Goal: Check status: Verify the current state of an ongoing process or item

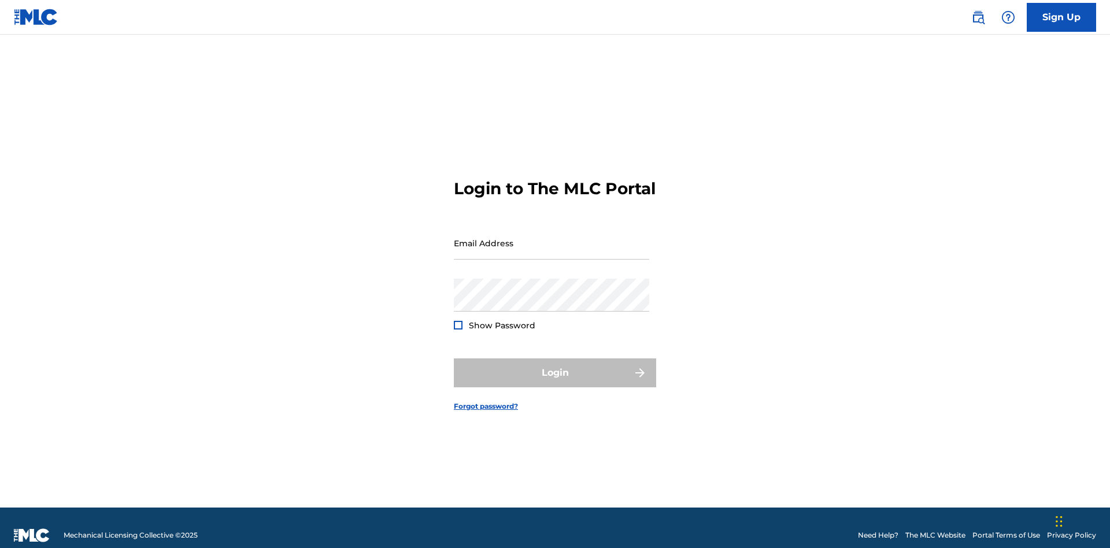
scroll to position [15, 0]
click at [552, 238] on input "Email Address" at bounding box center [551, 243] width 195 height 33
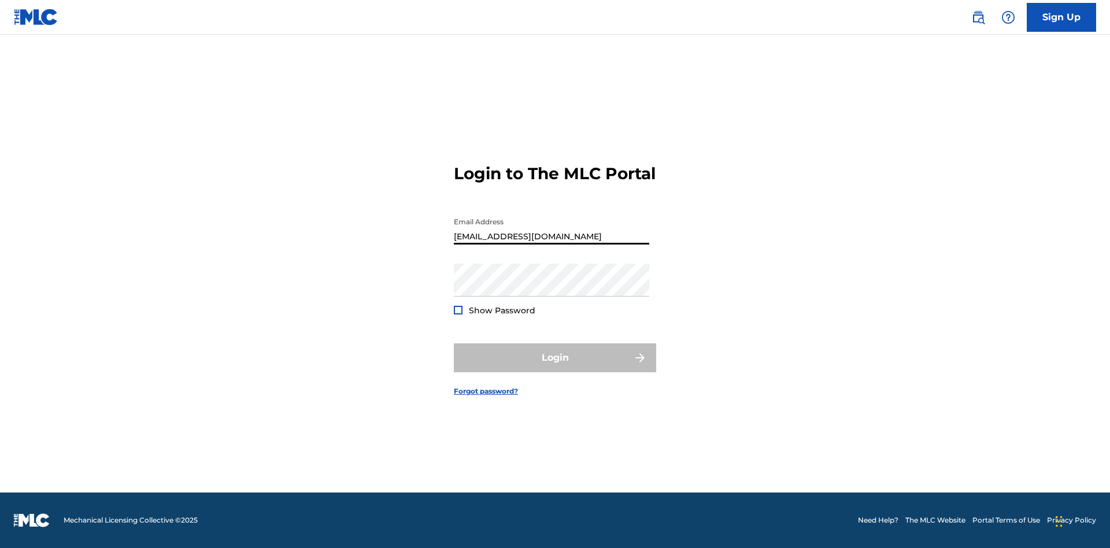
type input "[EMAIL_ADDRESS][DOMAIN_NAME]"
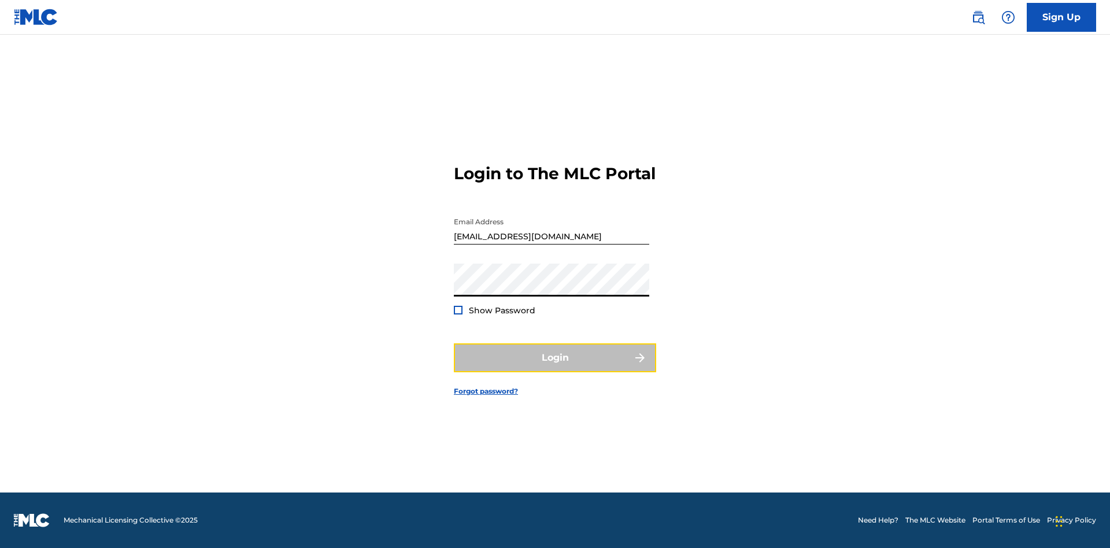
click at [555, 368] on button "Login" at bounding box center [555, 357] width 202 height 29
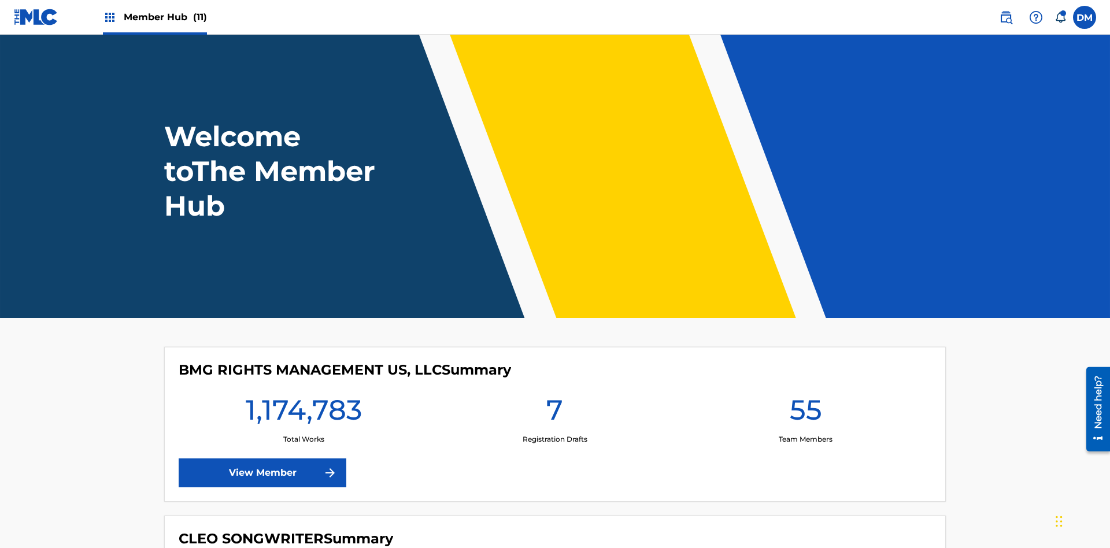
click at [165, 17] on span "Member Hub (11)" at bounding box center [165, 16] width 83 height 13
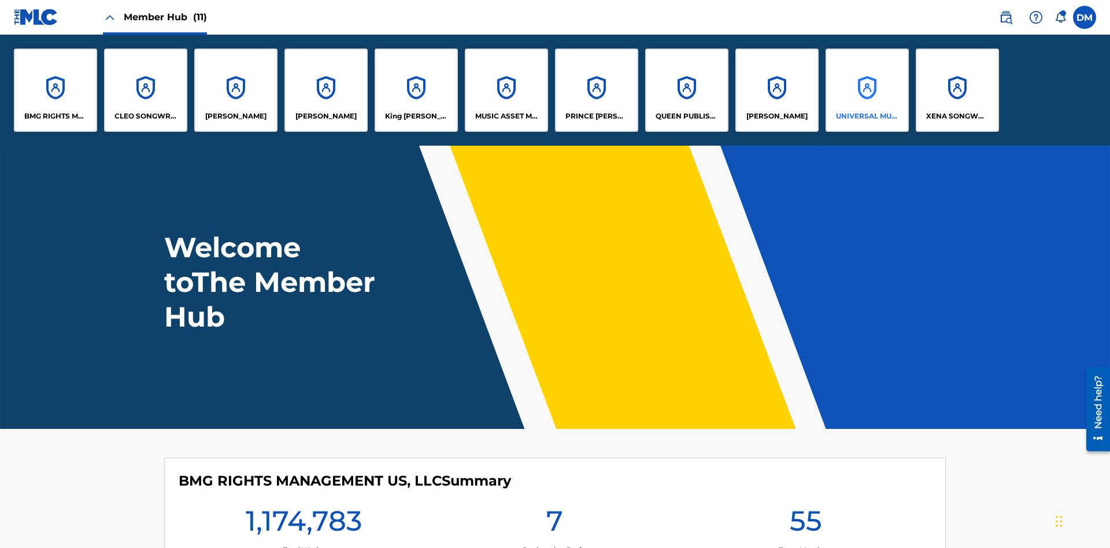
click at [867, 116] on p "UNIVERSAL MUSIC PUB GROUP" at bounding box center [867, 116] width 63 height 10
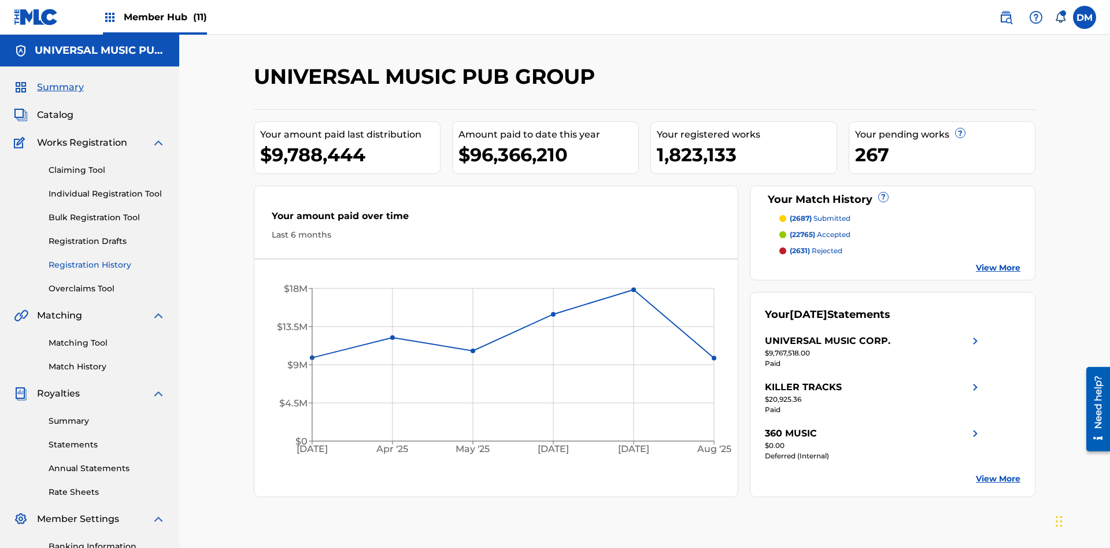
click at [107, 259] on link "Registration History" at bounding box center [107, 265] width 117 height 12
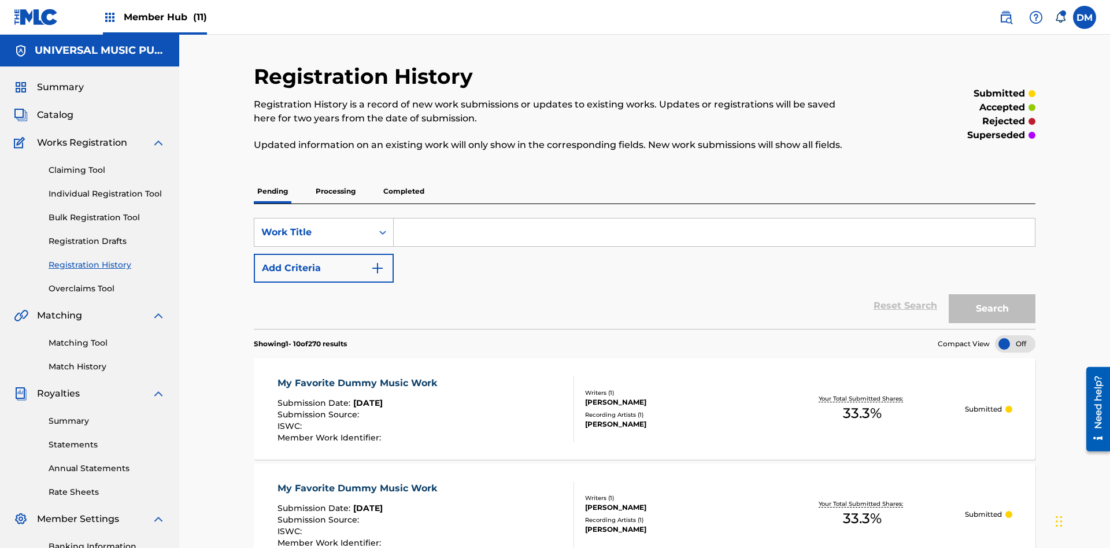
click at [335, 179] on p "Processing" at bounding box center [335, 191] width 47 height 24
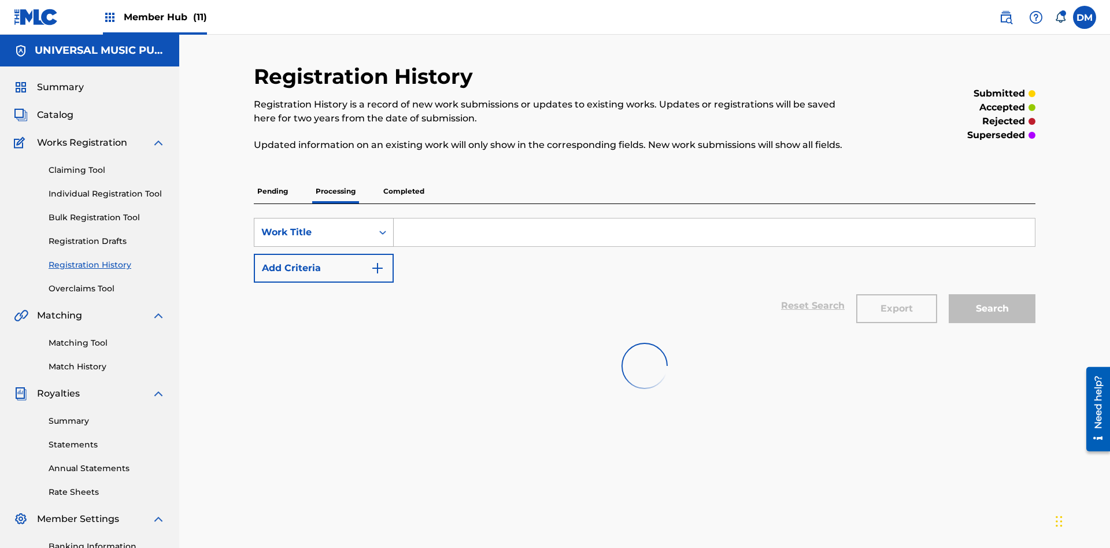
click at [313, 225] on div "Work Title" at bounding box center [313, 232] width 104 height 14
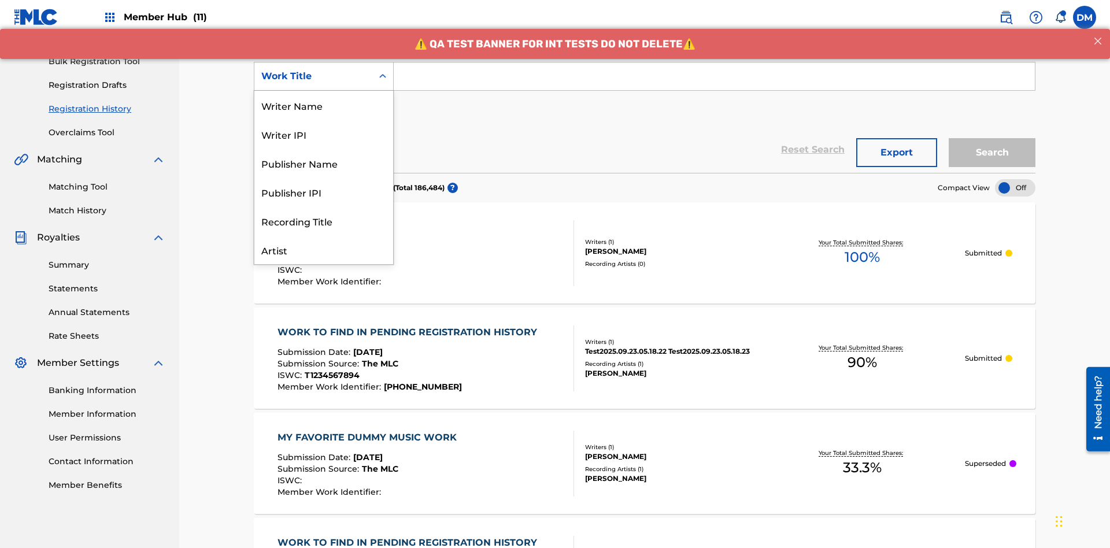
scroll to position [58, 0]
click at [324, 250] on div "Work Title" at bounding box center [323, 249] width 139 height 29
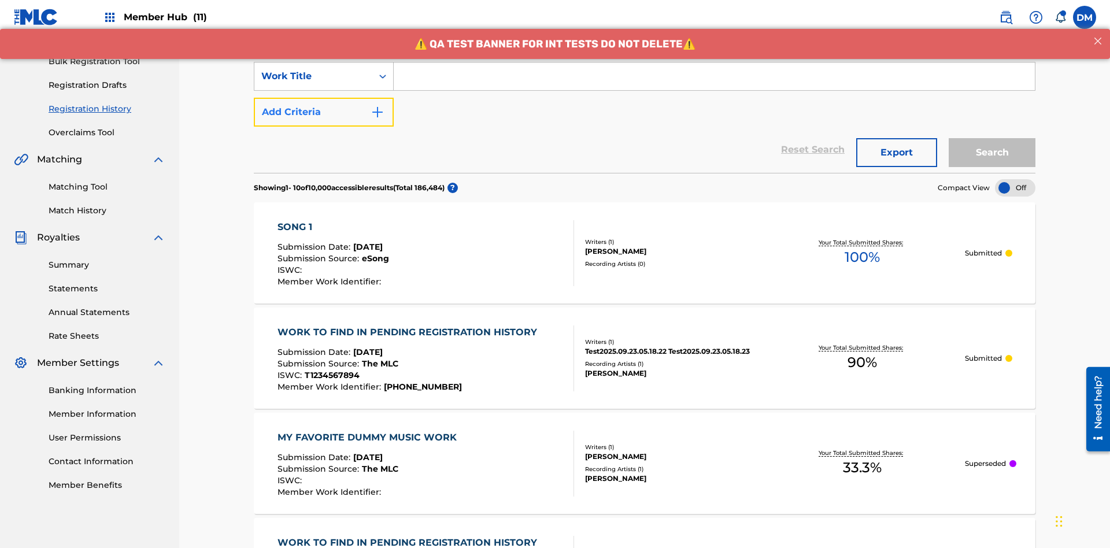
click at [324, 98] on button "Add Criteria" at bounding box center [324, 112] width 140 height 29
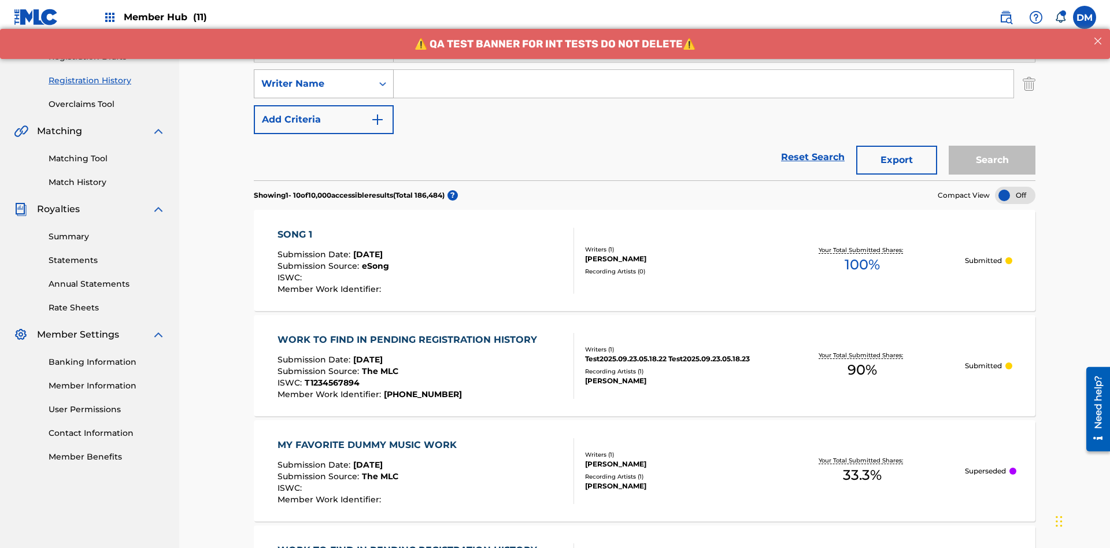
click at [313, 77] on div "Writer Name" at bounding box center [313, 84] width 104 height 14
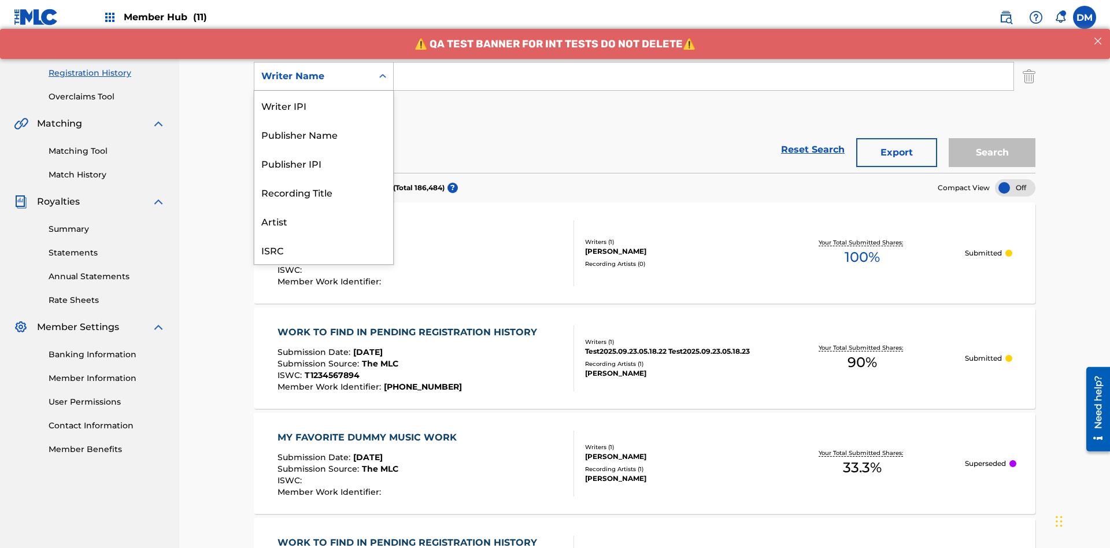
scroll to position [29, 0]
click at [324, 163] on div "Recording Title" at bounding box center [323, 163] width 139 height 29
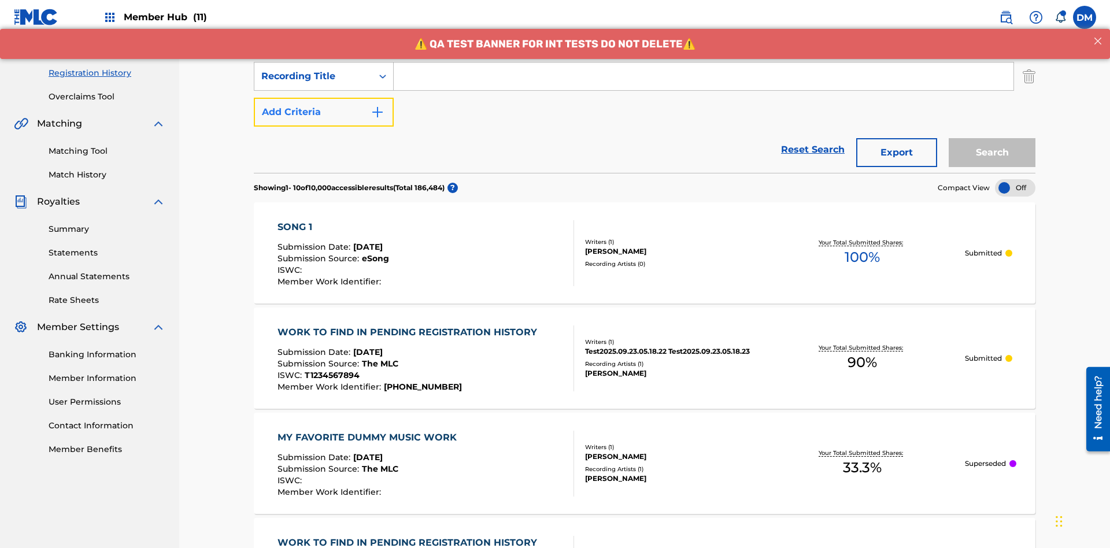
click at [324, 98] on button "Add Criteria" at bounding box center [324, 112] width 140 height 29
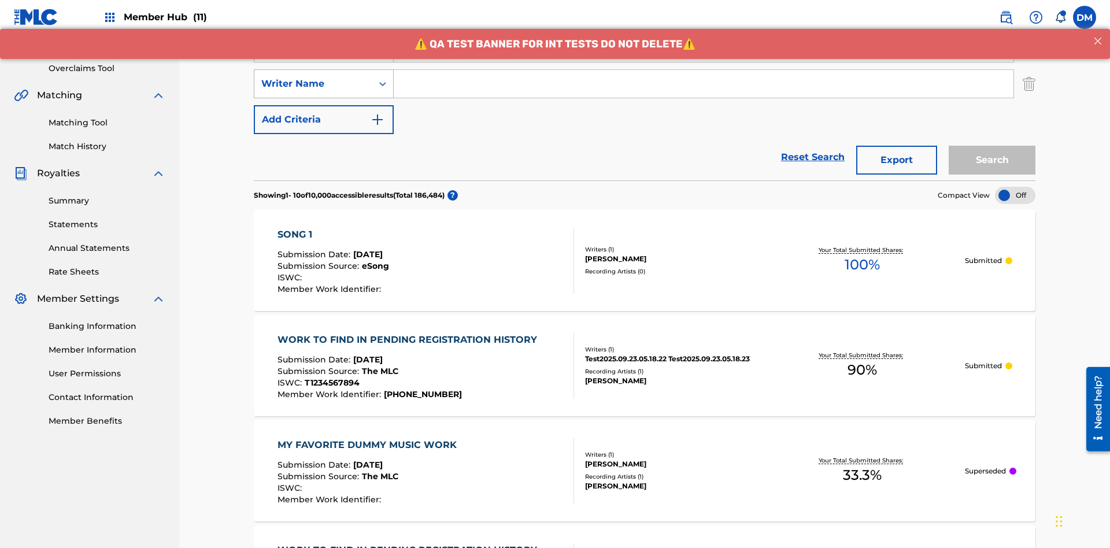
click at [313, 77] on div "Writer Name" at bounding box center [313, 84] width 104 height 14
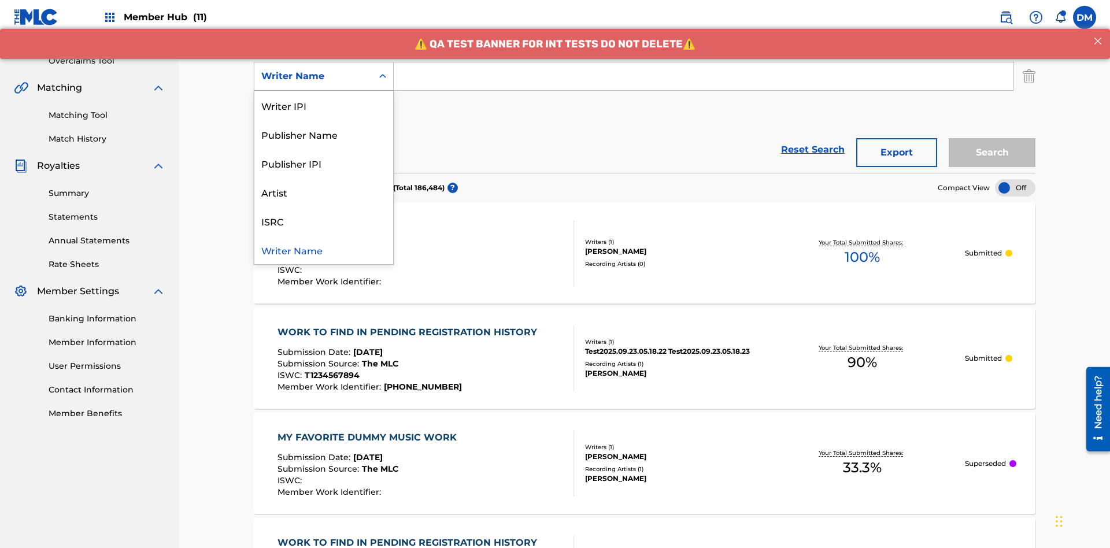
click at [324, 221] on div "ISRC" at bounding box center [323, 220] width 139 height 29
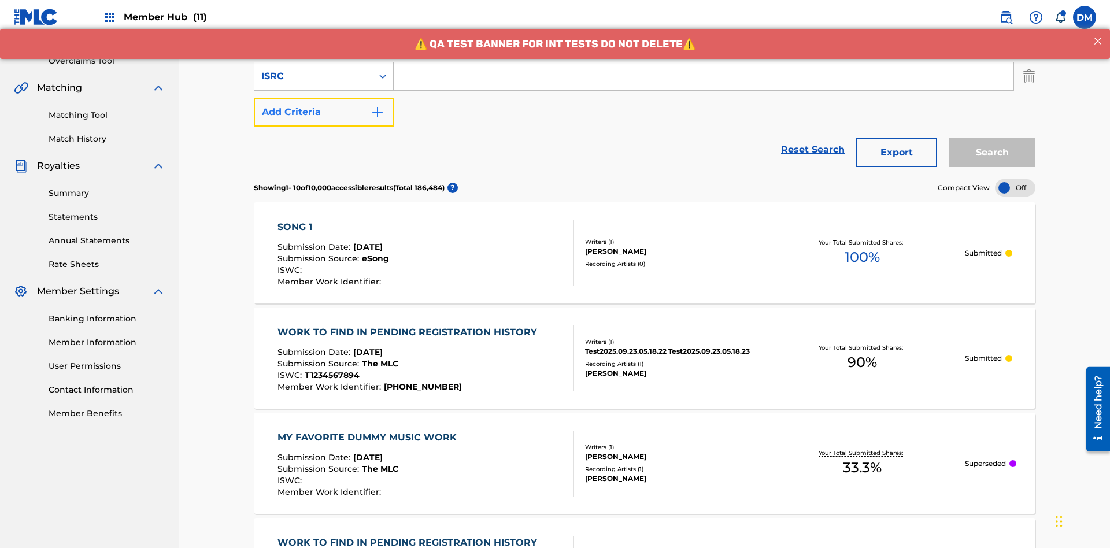
click at [324, 98] on button "Add Criteria" at bounding box center [324, 112] width 140 height 29
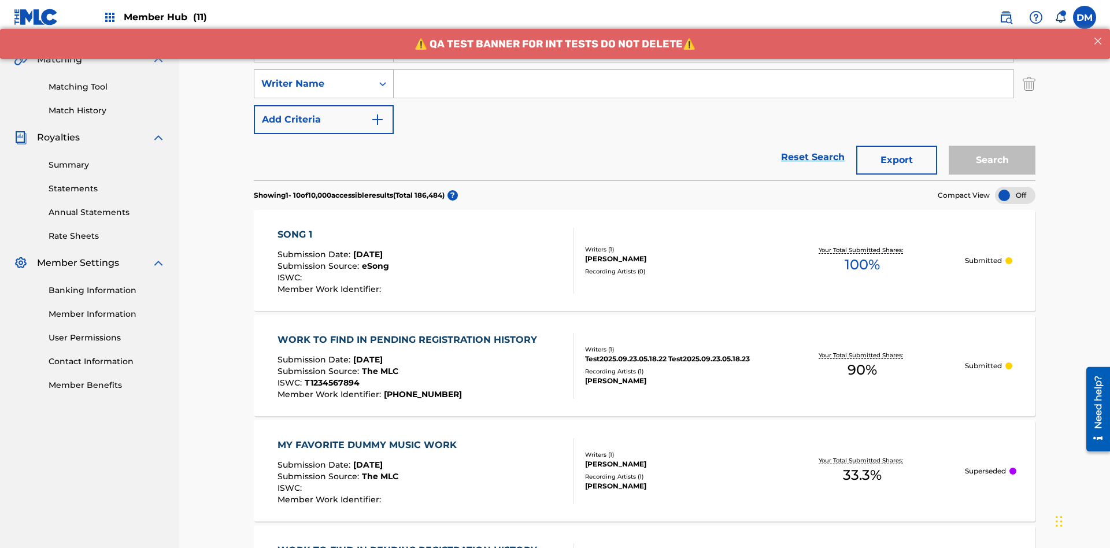
click at [313, 77] on div "Writer Name" at bounding box center [313, 84] width 104 height 14
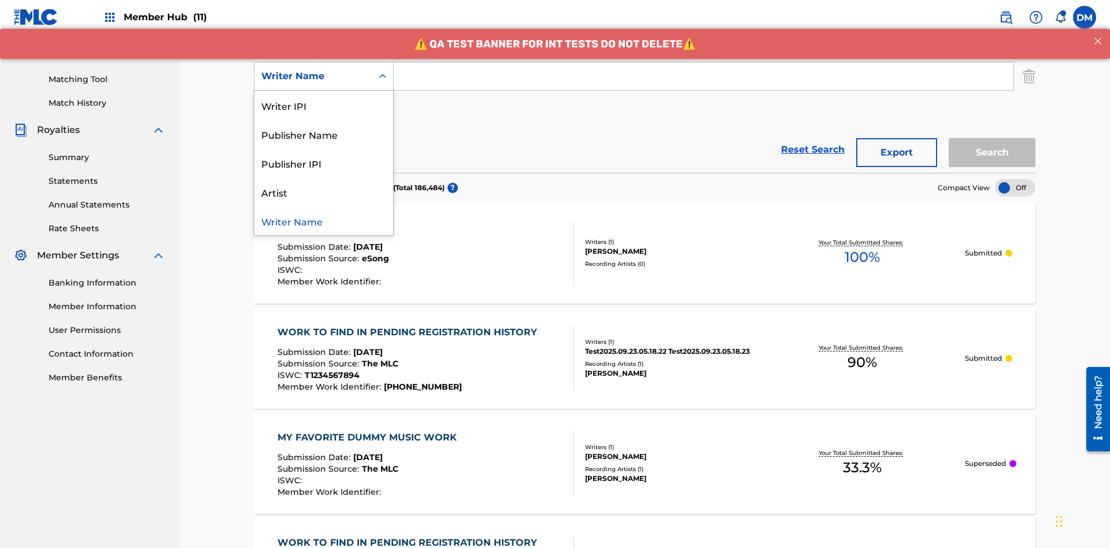
click at [324, 221] on div "Writer Name" at bounding box center [323, 220] width 139 height 29
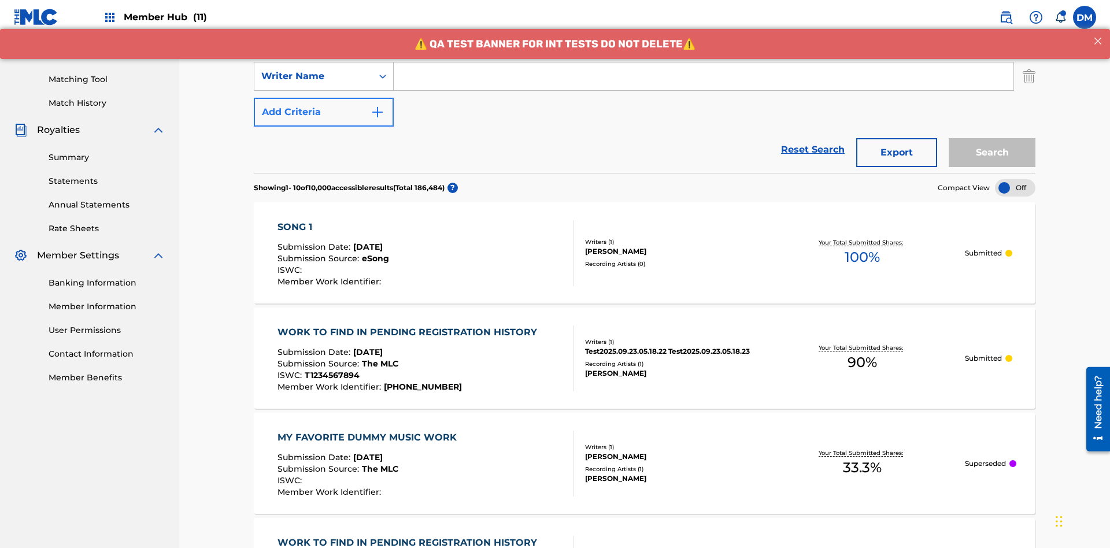
click at [324, 98] on button "Add Criteria" at bounding box center [324, 112] width 140 height 29
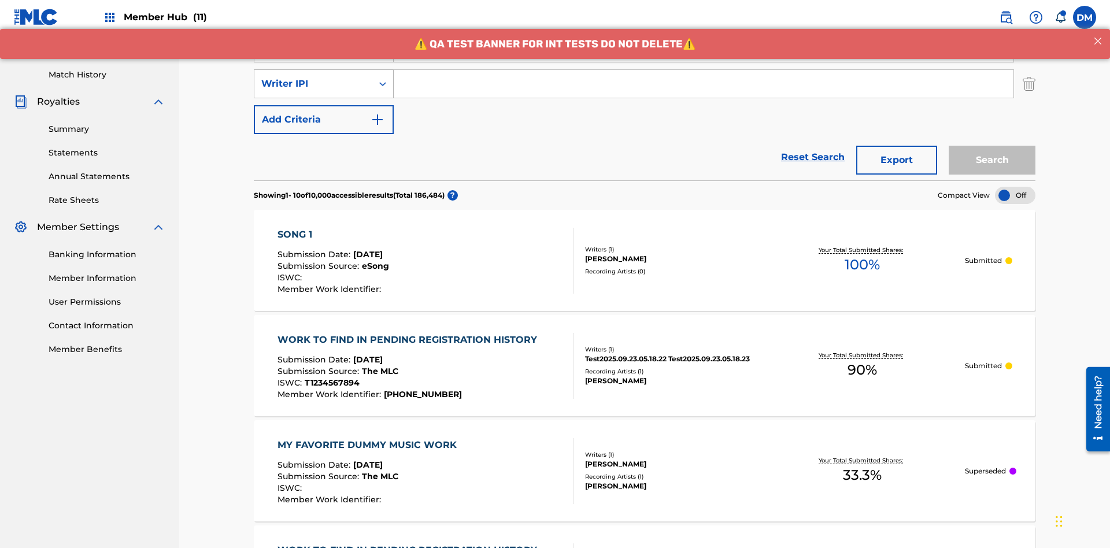
click at [313, 77] on div "Writer IPI" at bounding box center [313, 84] width 104 height 14
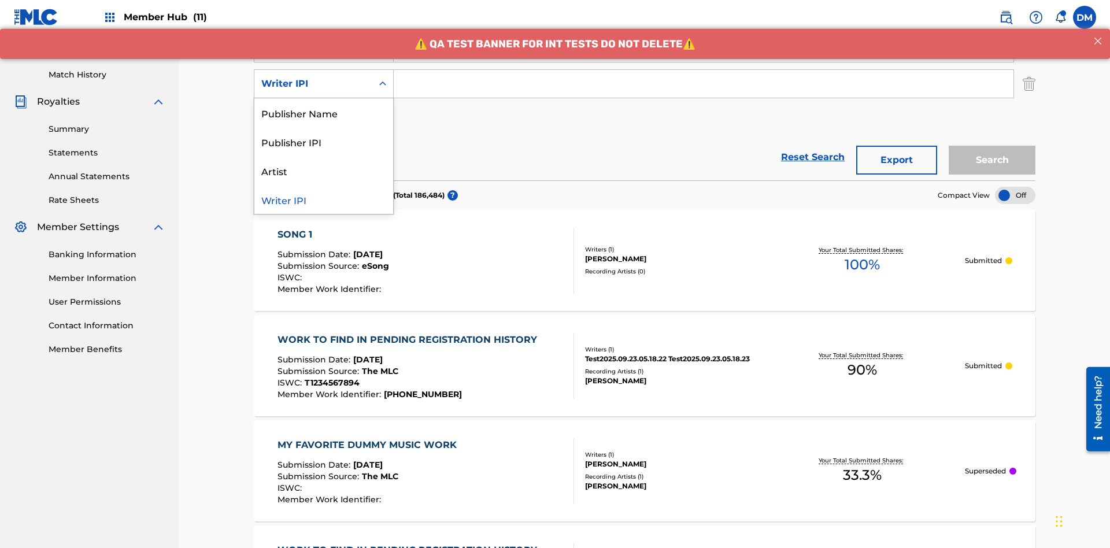
scroll to position [299, 0]
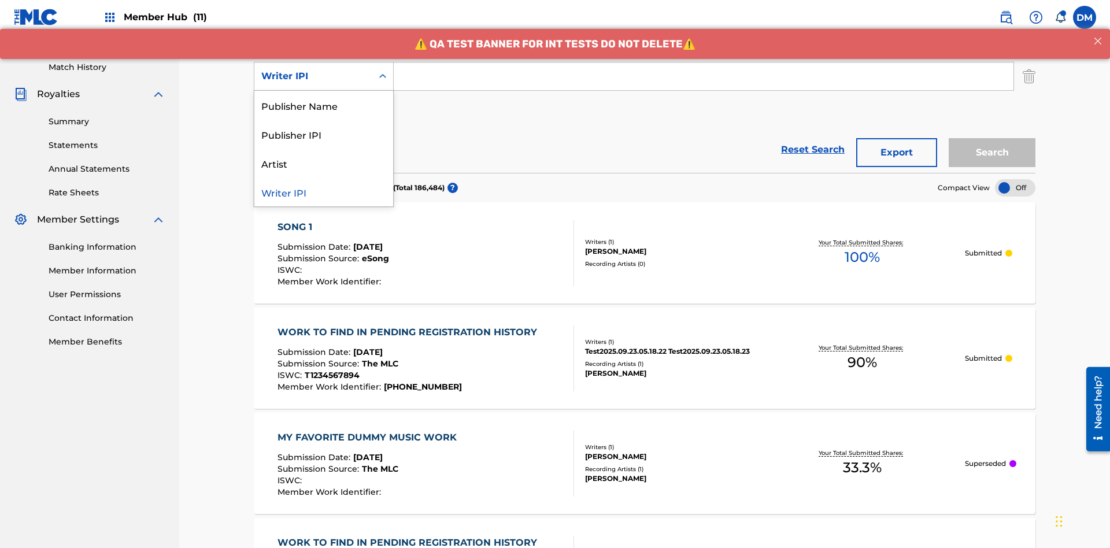
click at [324, 105] on div "Publisher Name" at bounding box center [323, 105] width 139 height 29
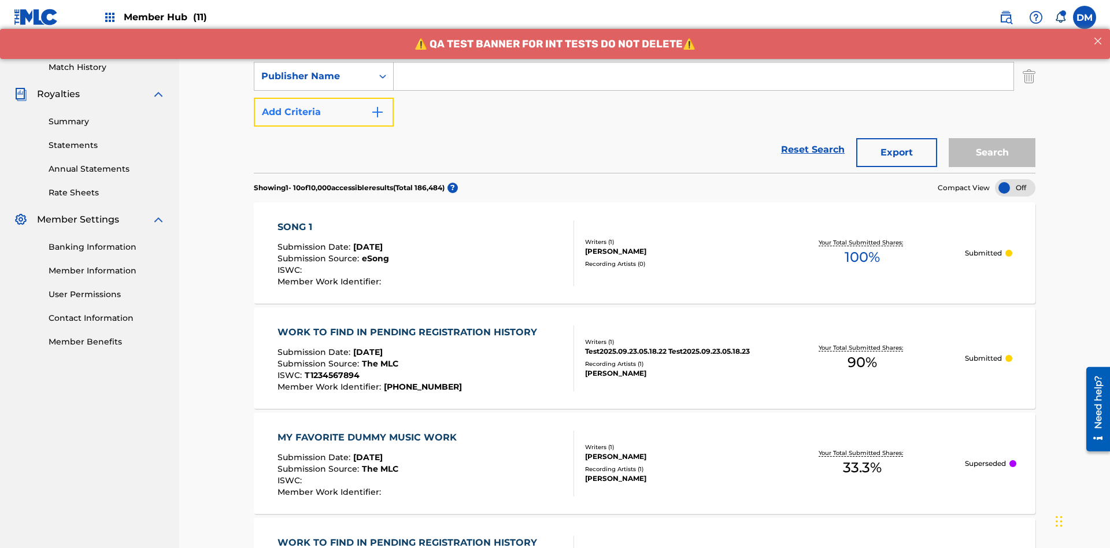
click at [324, 98] on button "Add Criteria" at bounding box center [324, 112] width 140 height 29
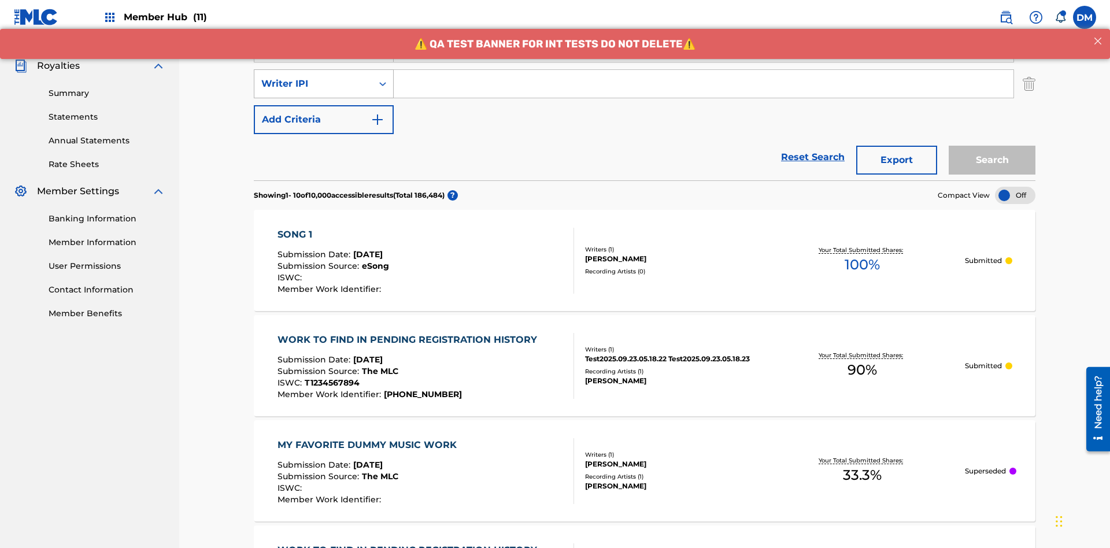
click at [313, 77] on div "Writer IPI" at bounding box center [313, 84] width 104 height 14
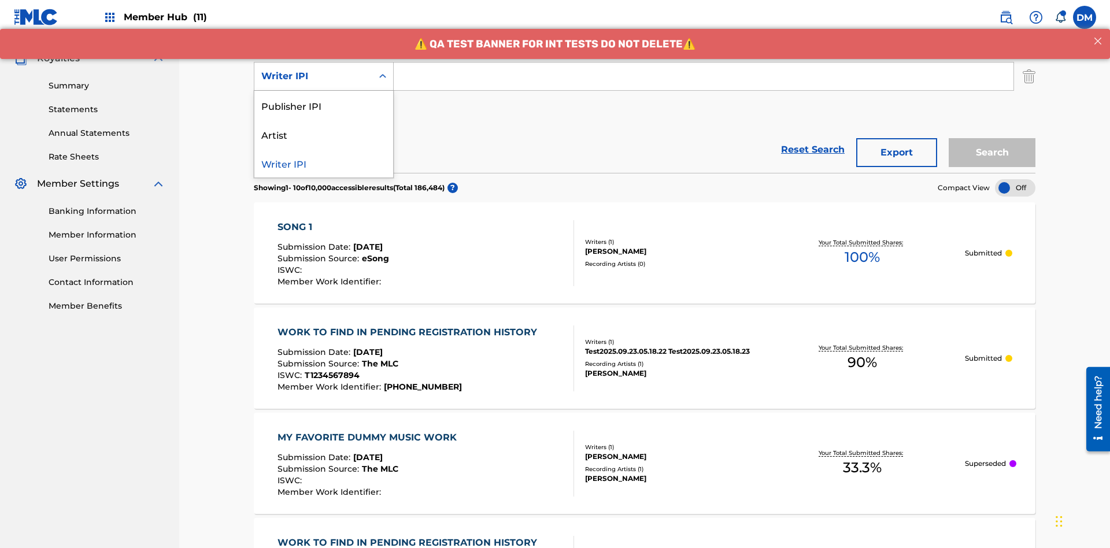
click at [324, 105] on div "Publisher IPI" at bounding box center [323, 105] width 139 height 29
click at [324, 98] on button "Add Criteria" at bounding box center [324, 112] width 140 height 29
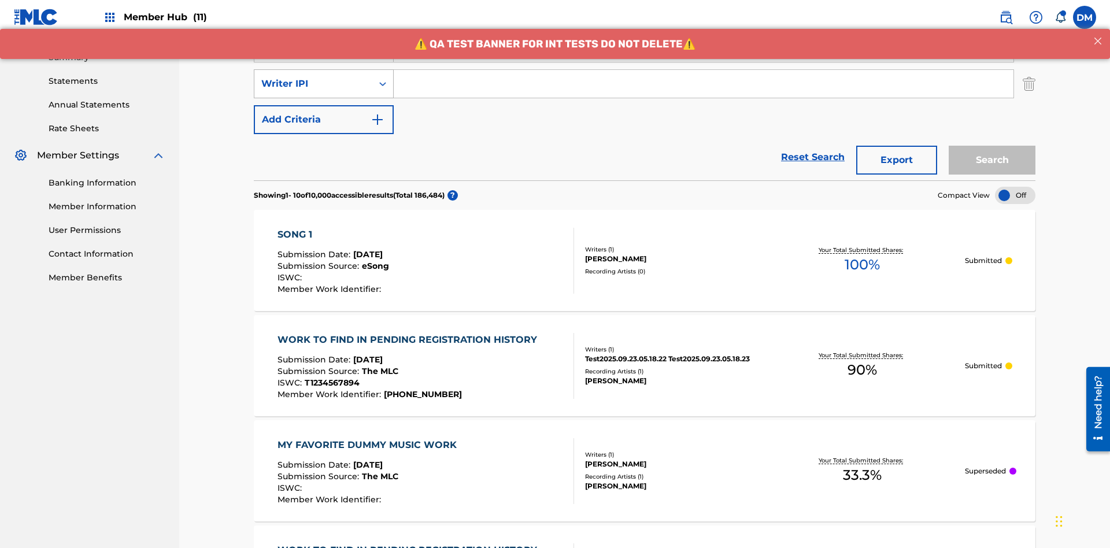
click at [313, 77] on div "Writer IPI" at bounding box center [313, 84] width 104 height 14
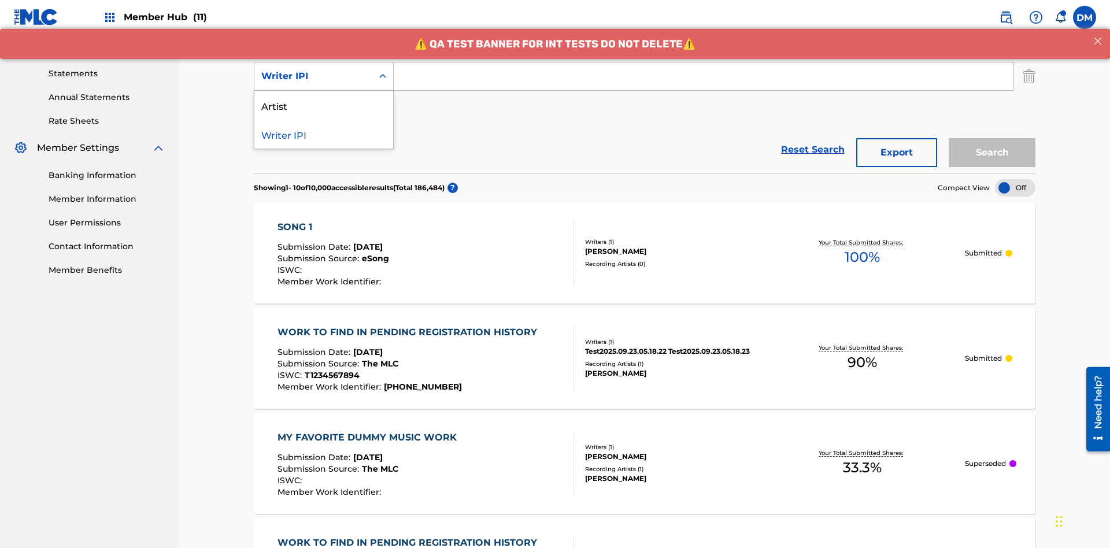
click at [324, 105] on div "Artist" at bounding box center [323, 105] width 139 height 29
click at [324, 98] on button "Add Criteria" at bounding box center [324, 112] width 140 height 29
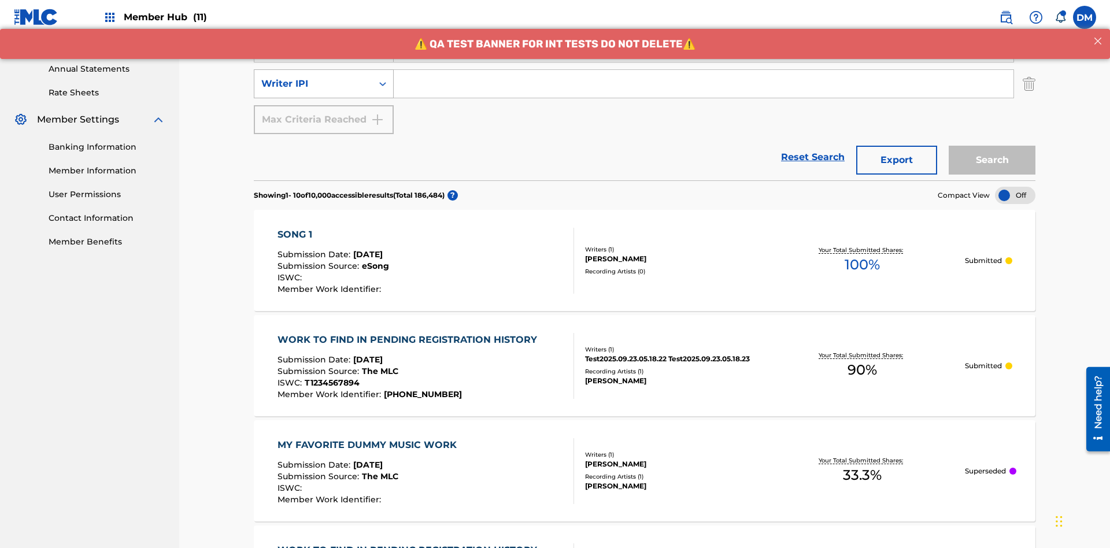
click at [313, 77] on div "Writer IPI" at bounding box center [313, 84] width 104 height 14
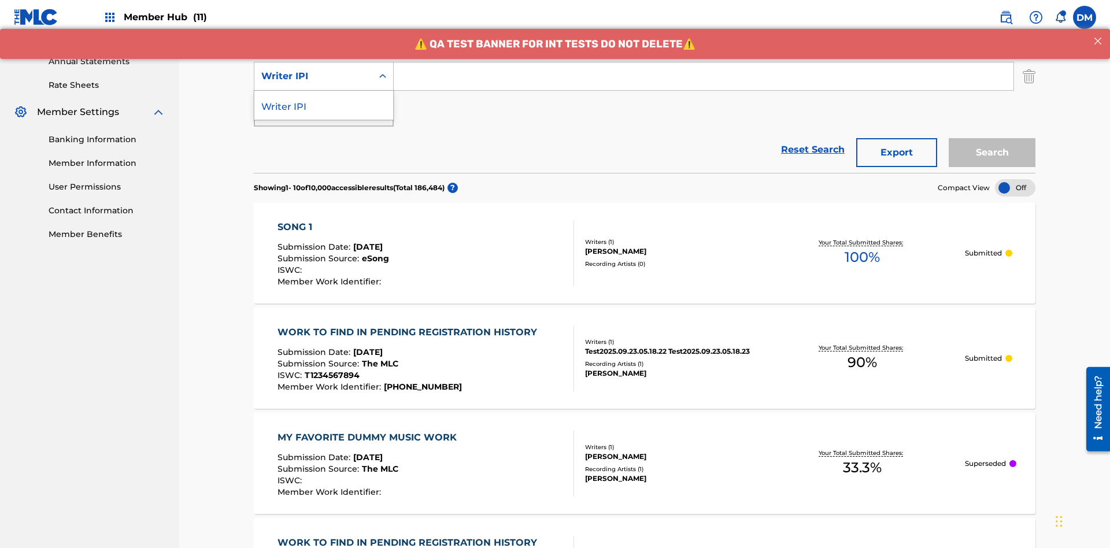
click at [324, 105] on div "Writer IPI" at bounding box center [323, 105] width 139 height 29
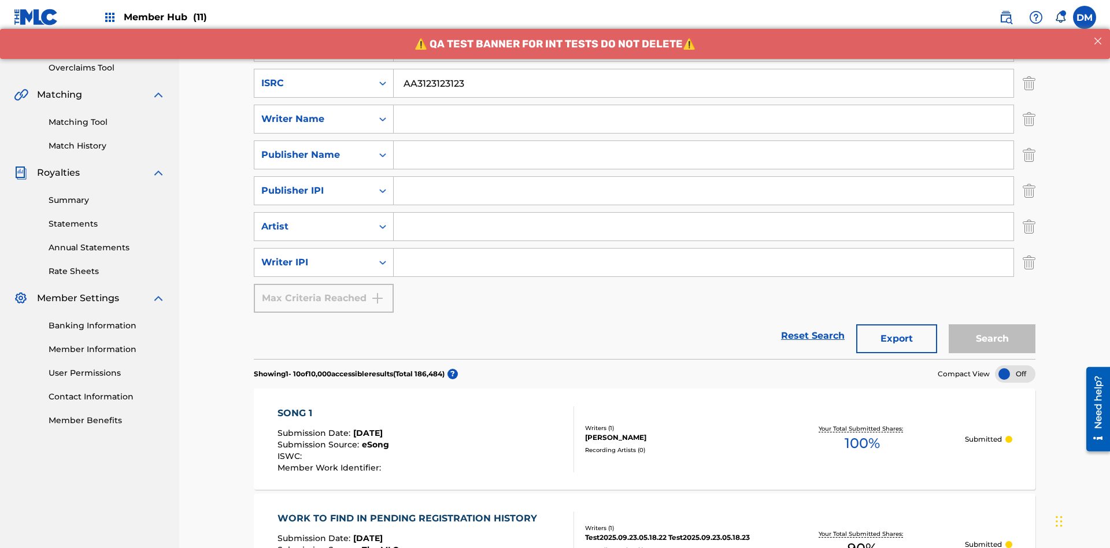
scroll to position [149, 0]
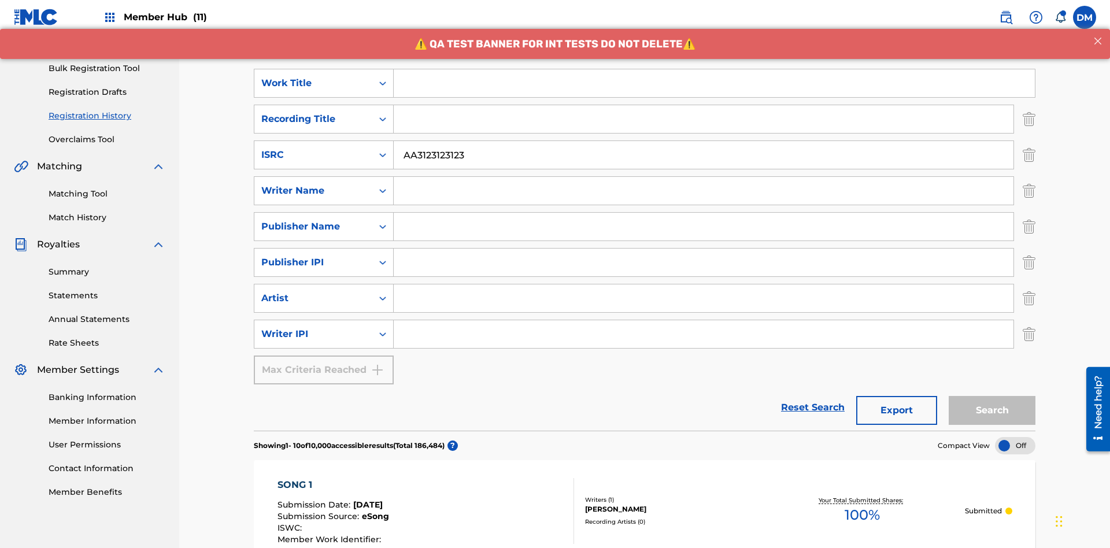
type input "AA3123123123"
click at [714, 83] on input "Search Form" at bounding box center [714, 83] width 641 height 28
type input "MY FAVORITE DUMMY MUSIC WORK"
click at [704, 177] on input "Search Form" at bounding box center [704, 191] width 620 height 28
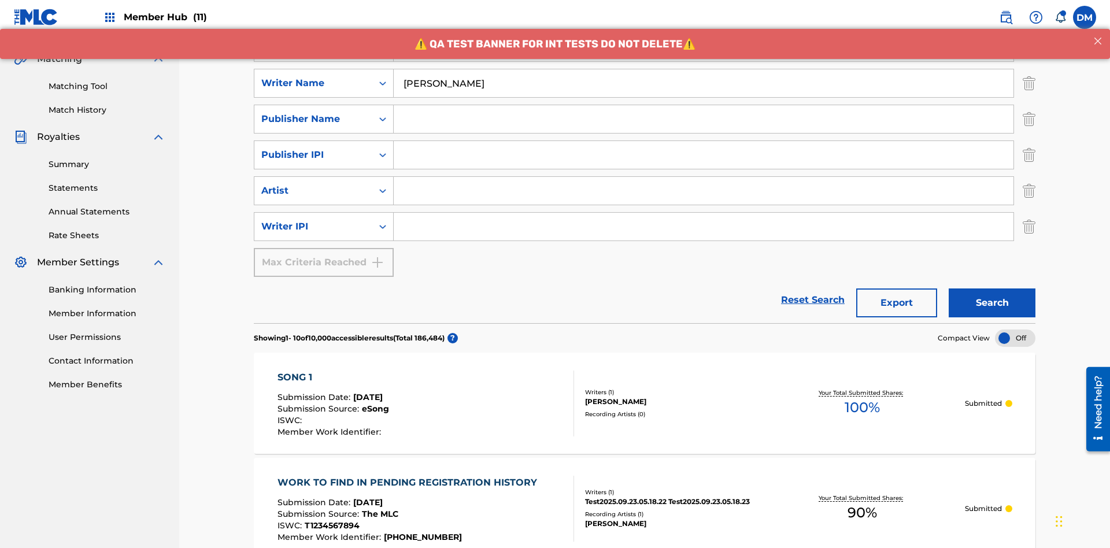
type input "BERKOWITZ"
click at [704, 213] on input "Search Form" at bounding box center [704, 227] width 620 height 28
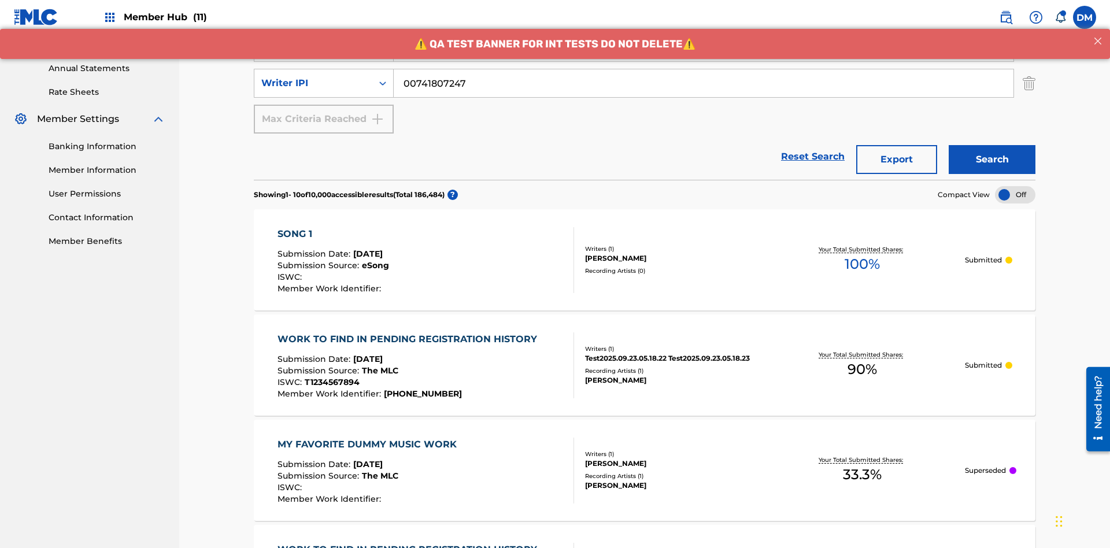
type input "00741807247"
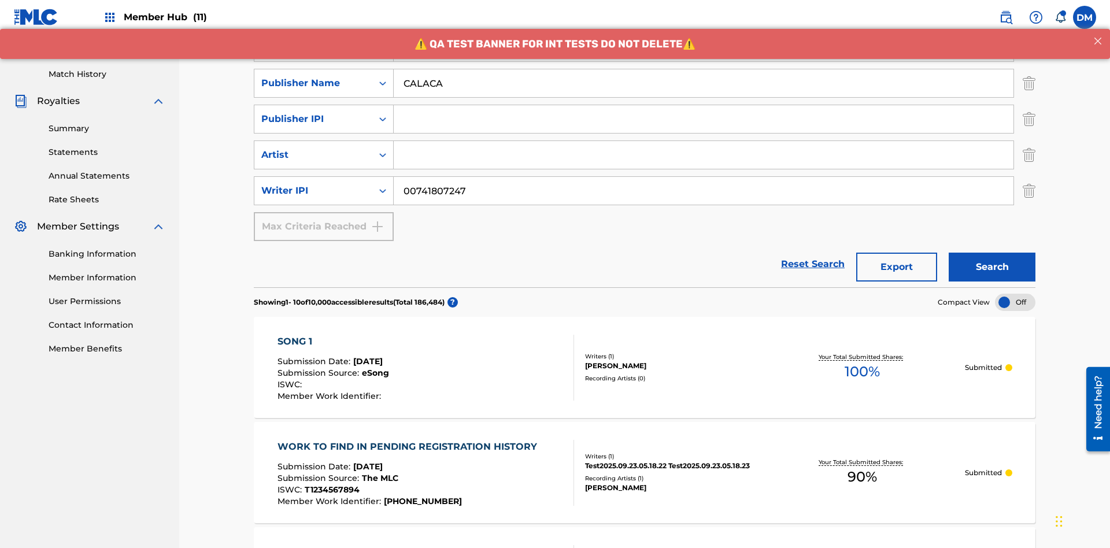
type input "CALACA"
click at [704, 105] on input "Search Form" at bounding box center [704, 119] width 620 height 28
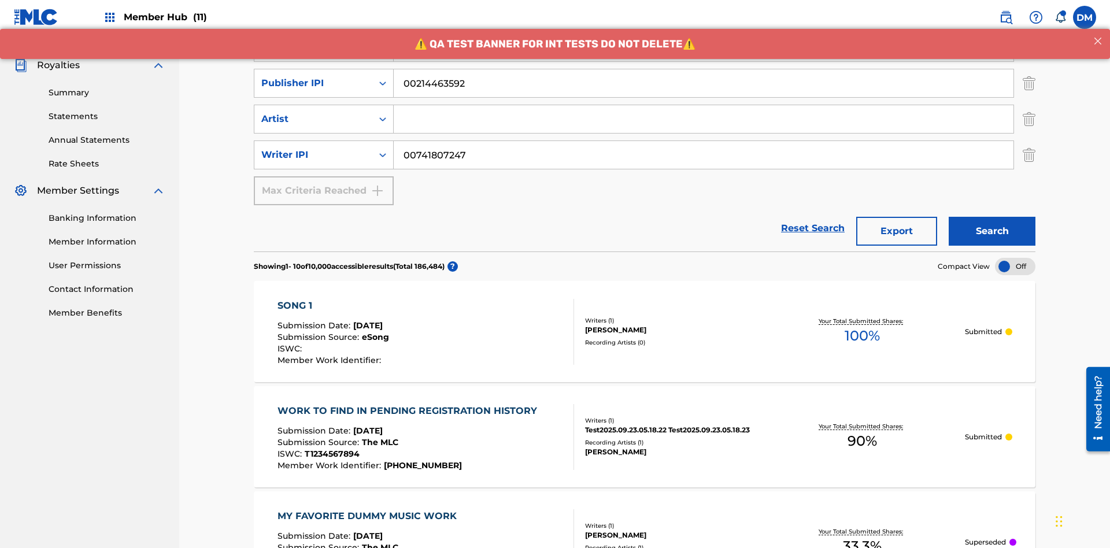
type input "00214463592"
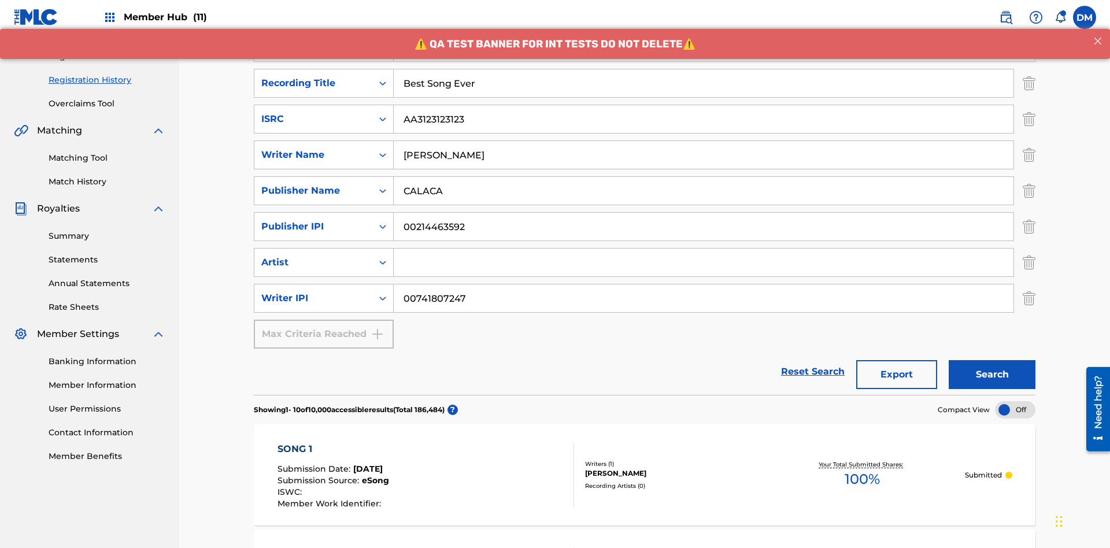
type input "Best Song Ever"
click at [704, 249] on input "Search Form" at bounding box center [704, 263] width 620 height 28
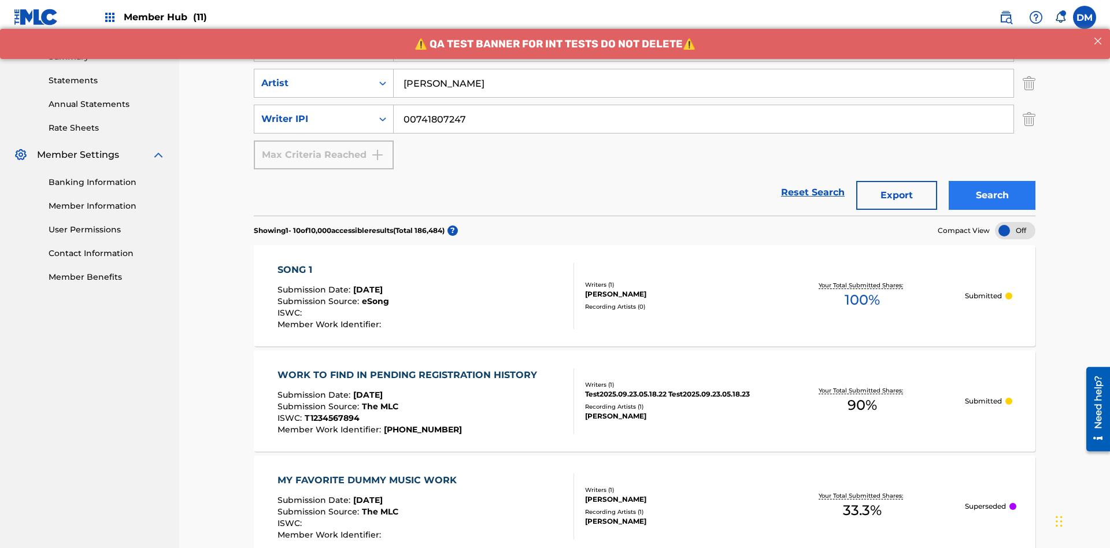
type input "Joe Lewis"
click at [992, 181] on button "Search" at bounding box center [992, 195] width 87 height 29
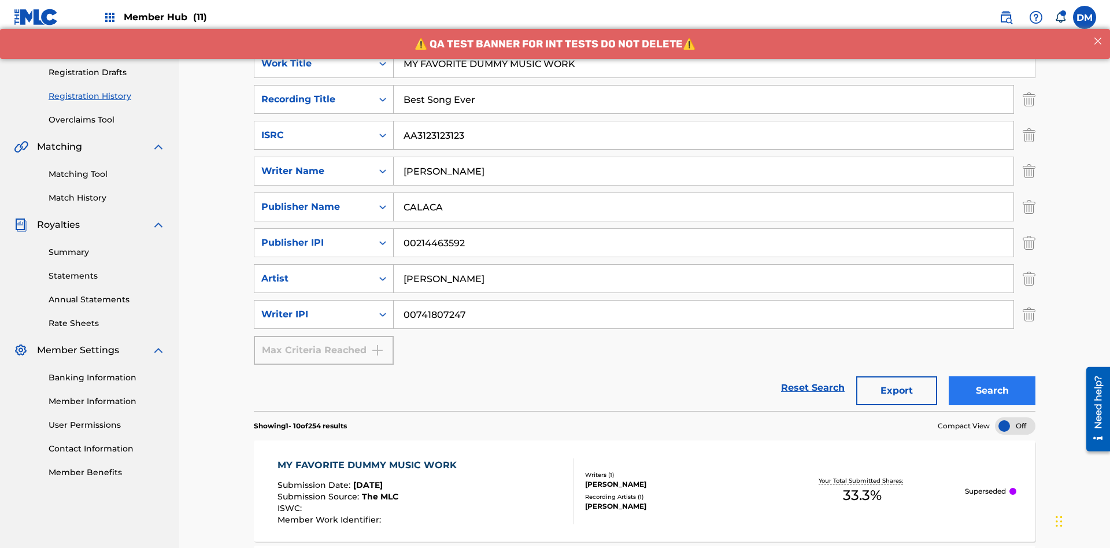
scroll to position [0, 0]
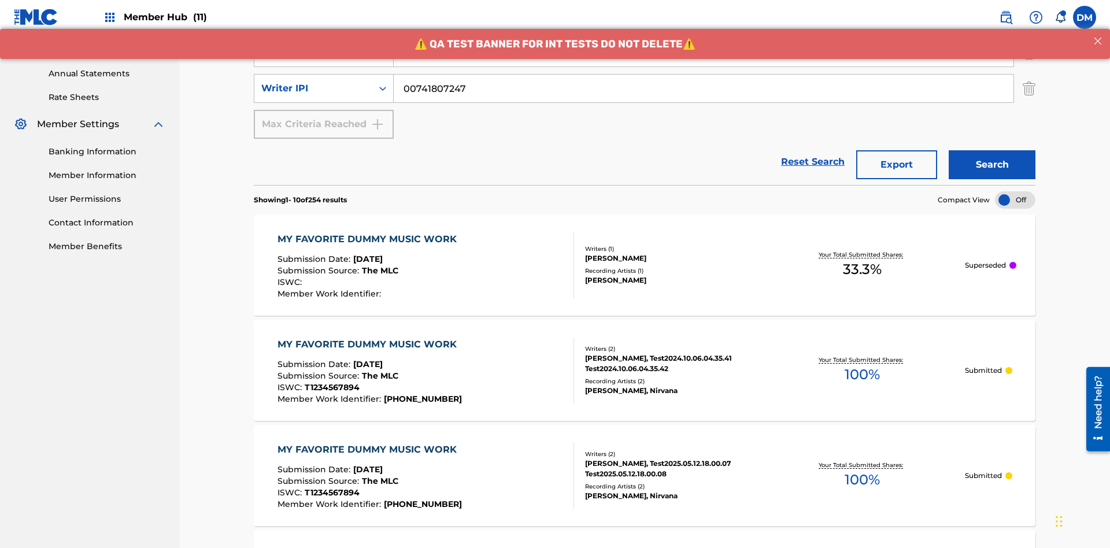
click at [368, 232] on div "MY FAVORITE DUMMY MUSIC WORK" at bounding box center [370, 239] width 185 height 14
